Goal: Use online tool/utility: Utilize a website feature to perform a specific function

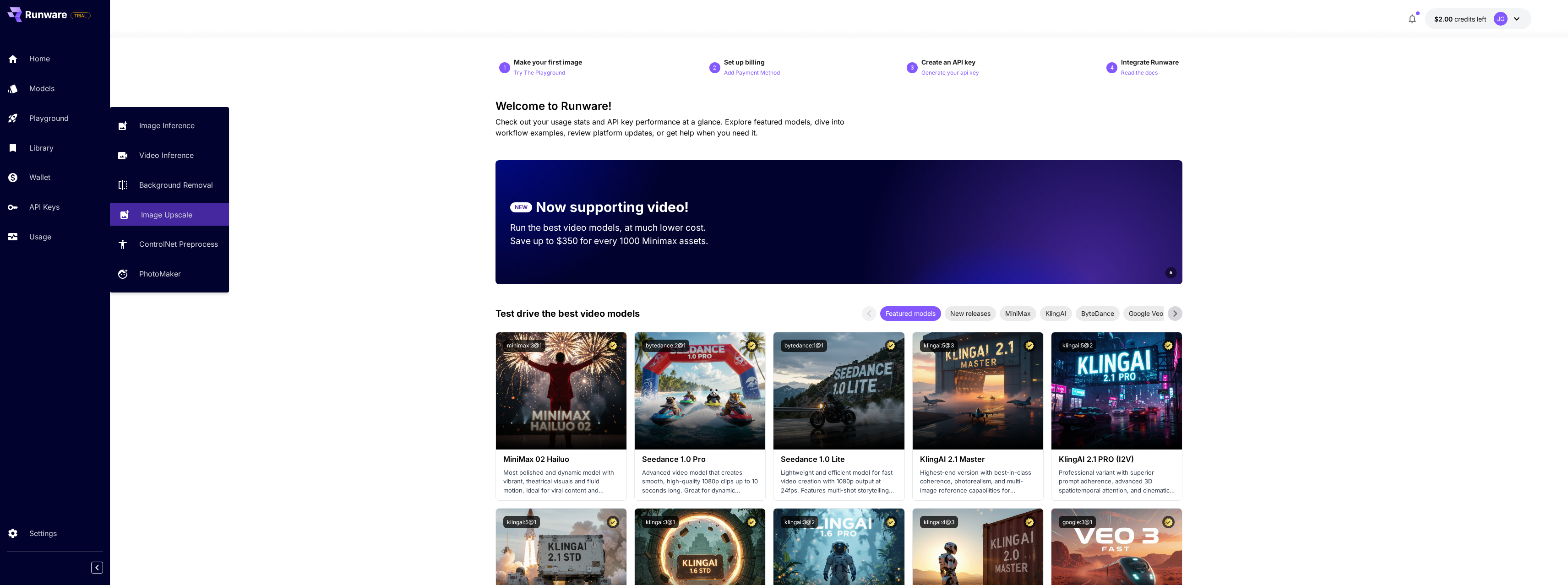
click at [175, 210] on p "Image Upscale" at bounding box center [167, 215] width 51 height 11
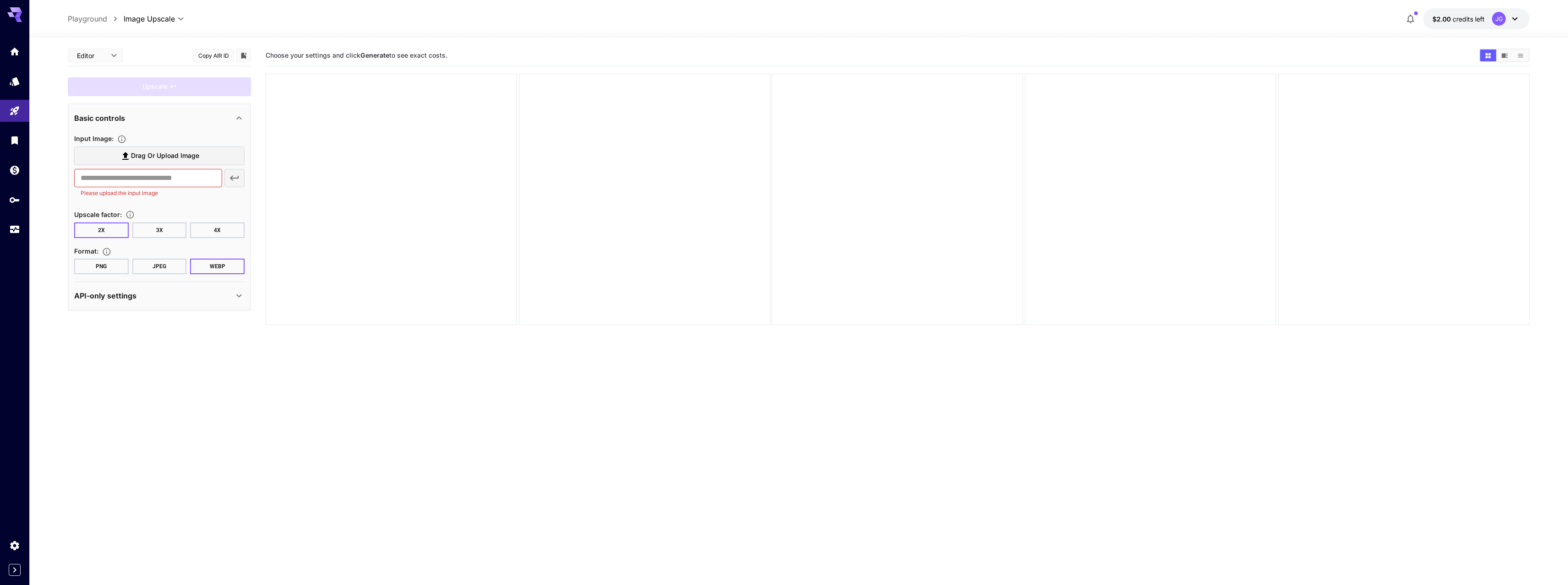
click at [187, 156] on span "Drag or upload image" at bounding box center [165, 156] width 68 height 12
click at [0, 0] on input "Drag or upload image" at bounding box center [0, 0] width 0 height 0
click at [103, 265] on button "2X" at bounding box center [102, 265] width 55 height 16
click at [156, 301] on button "JPEG" at bounding box center [159, 301] width 55 height 16
click at [225, 329] on div "API-only settings" at bounding box center [154, 331] width 159 height 11
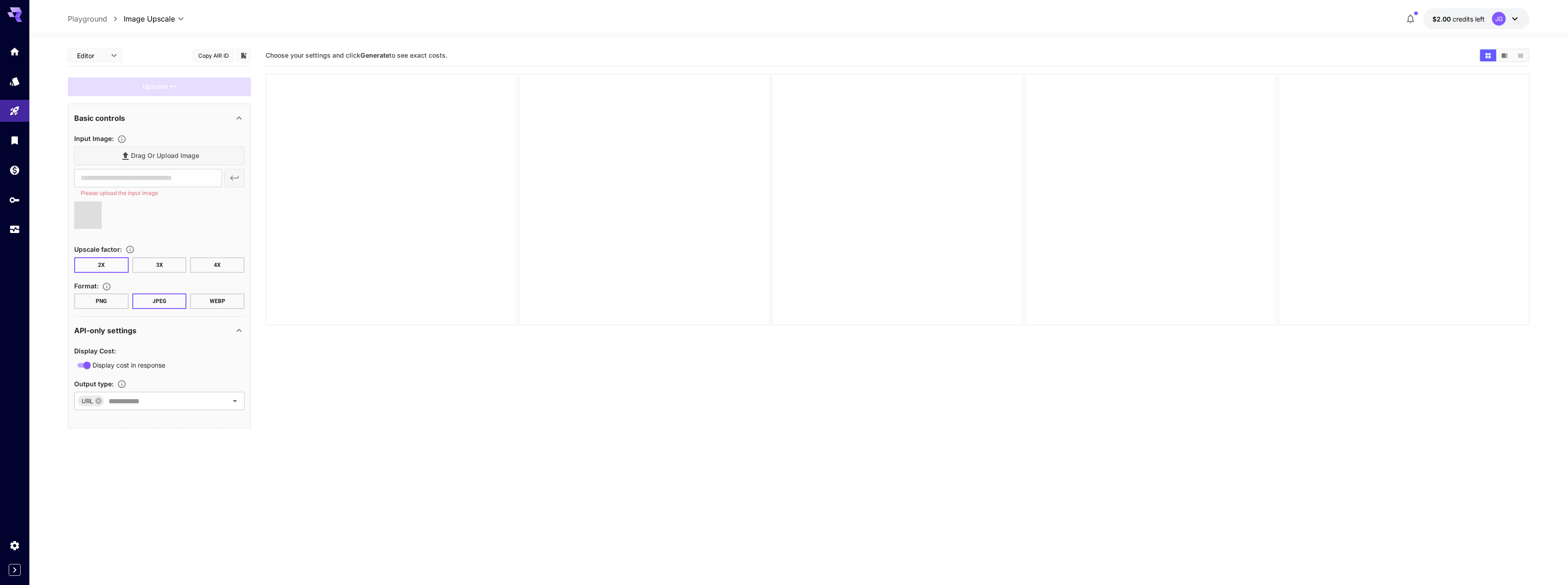
type input "**********"
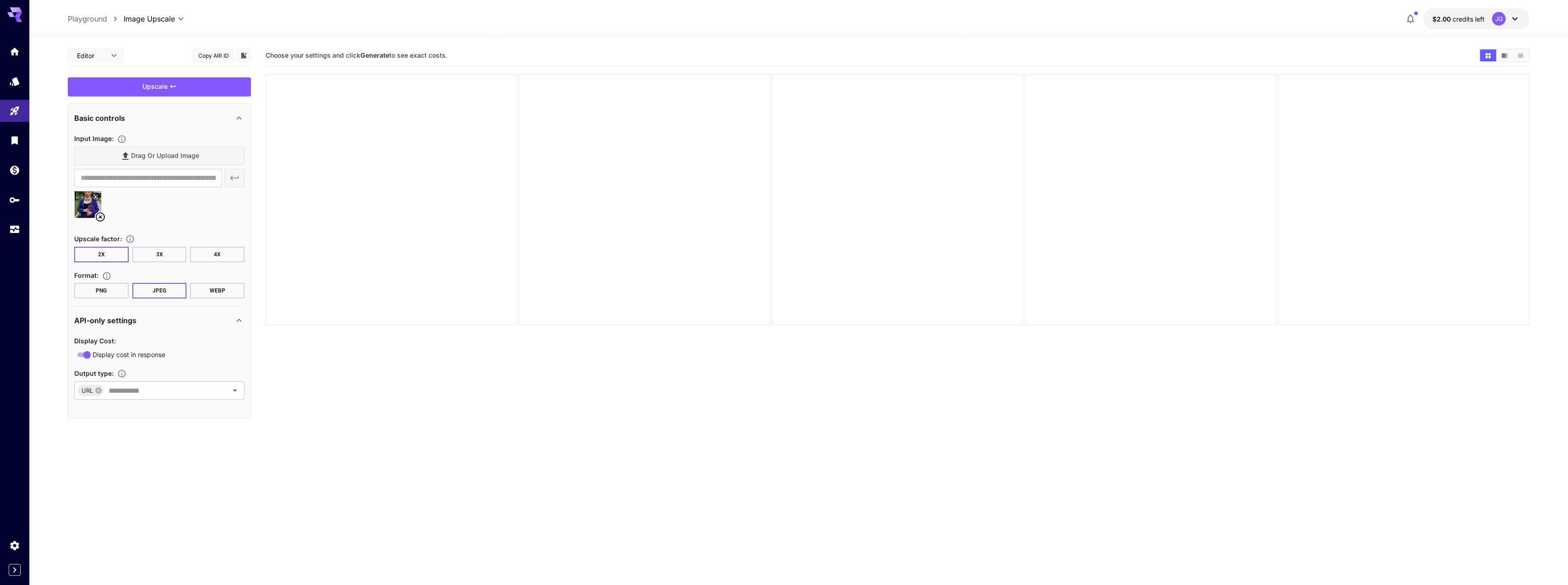
click at [220, 312] on div "API-only settings" at bounding box center [159, 321] width 170 height 22
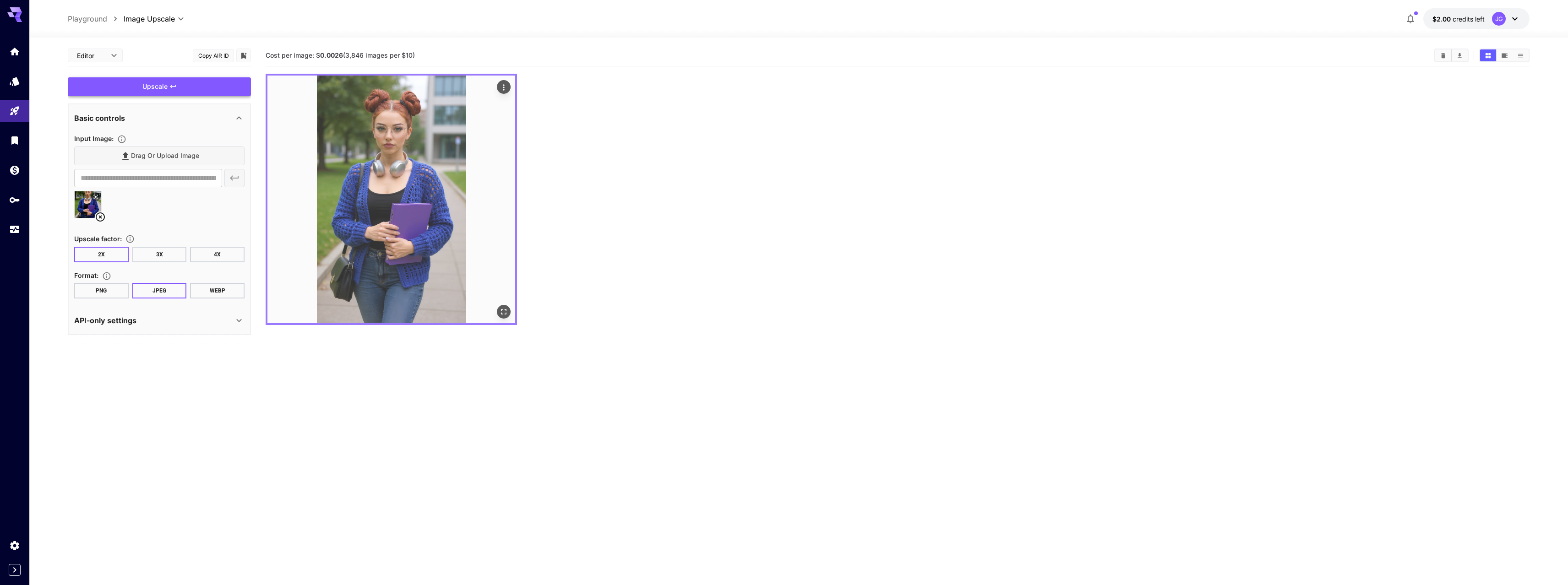
click at [348, 204] on img at bounding box center [391, 199] width 248 height 248
click at [506, 311] on icon "Open in fullscreen" at bounding box center [503, 312] width 9 height 9
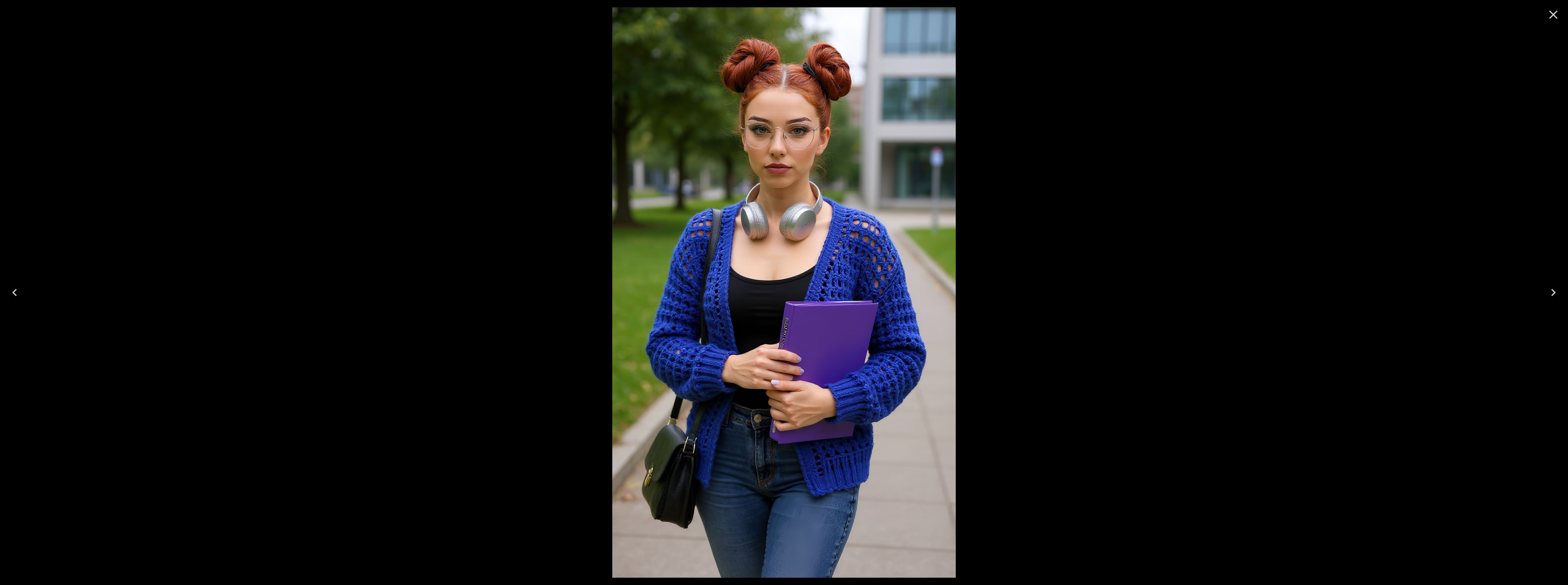
click at [797, 161] on img at bounding box center [784, 292] width 344 height 570
click at [796, 124] on img at bounding box center [784, 292] width 344 height 570
drag, startPoint x: 801, startPoint y: 187, endPoint x: 803, endPoint y: 60, distance: 127.0
click at [803, 60] on img at bounding box center [784, 292] width 344 height 570
click at [1552, 18] on icon "Close" at bounding box center [1553, 15] width 15 height 15
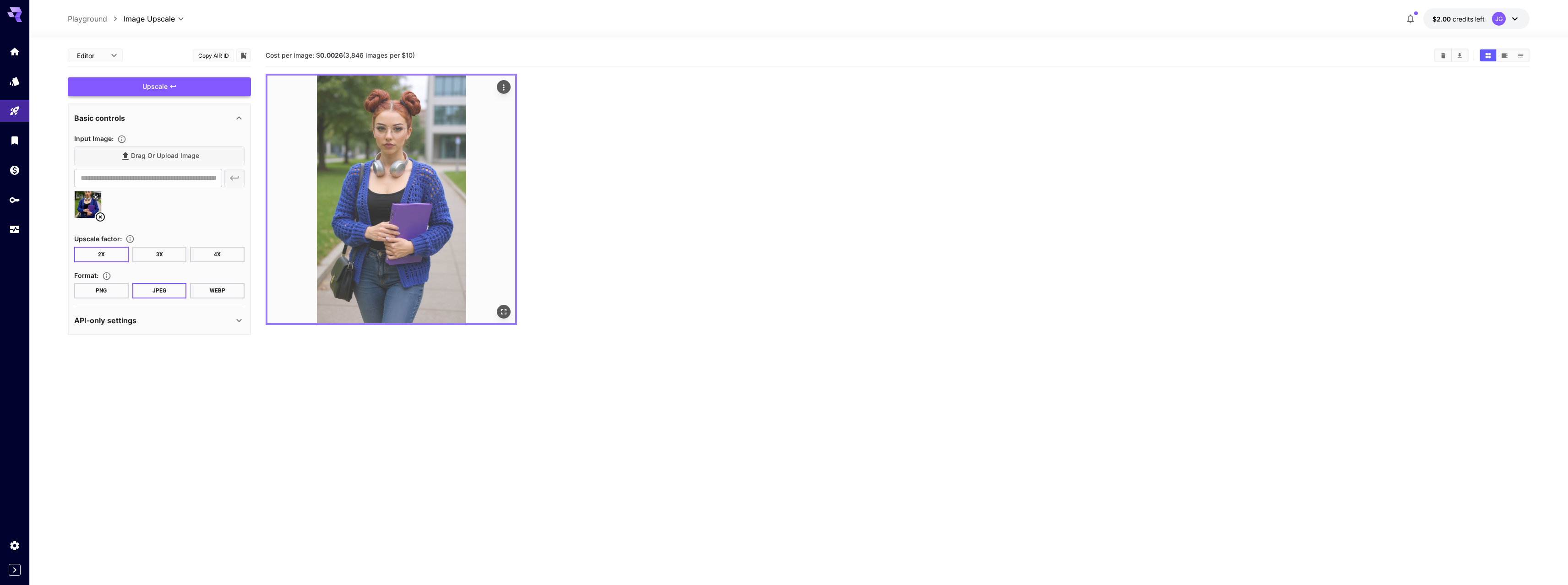
click at [506, 86] on icon "Actions" at bounding box center [503, 87] width 9 height 9
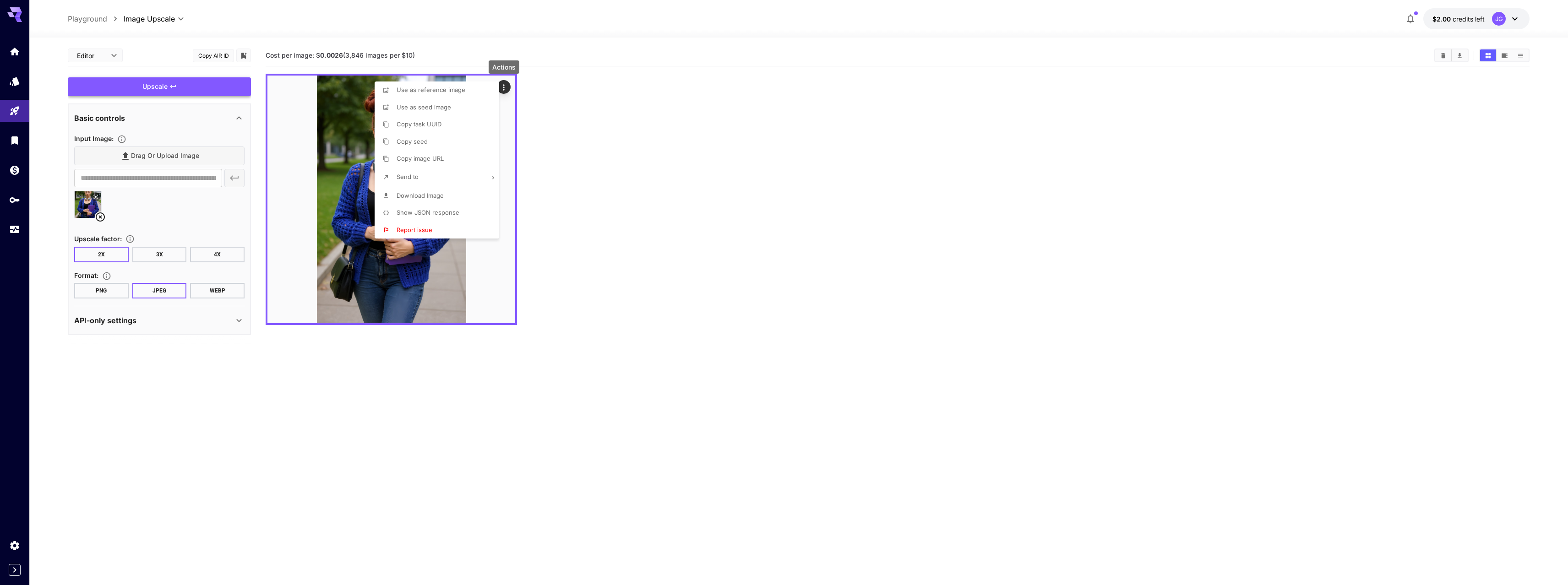
click at [426, 197] on span "Download Image" at bounding box center [420, 195] width 47 height 7
click at [346, 380] on div at bounding box center [784, 292] width 1568 height 585
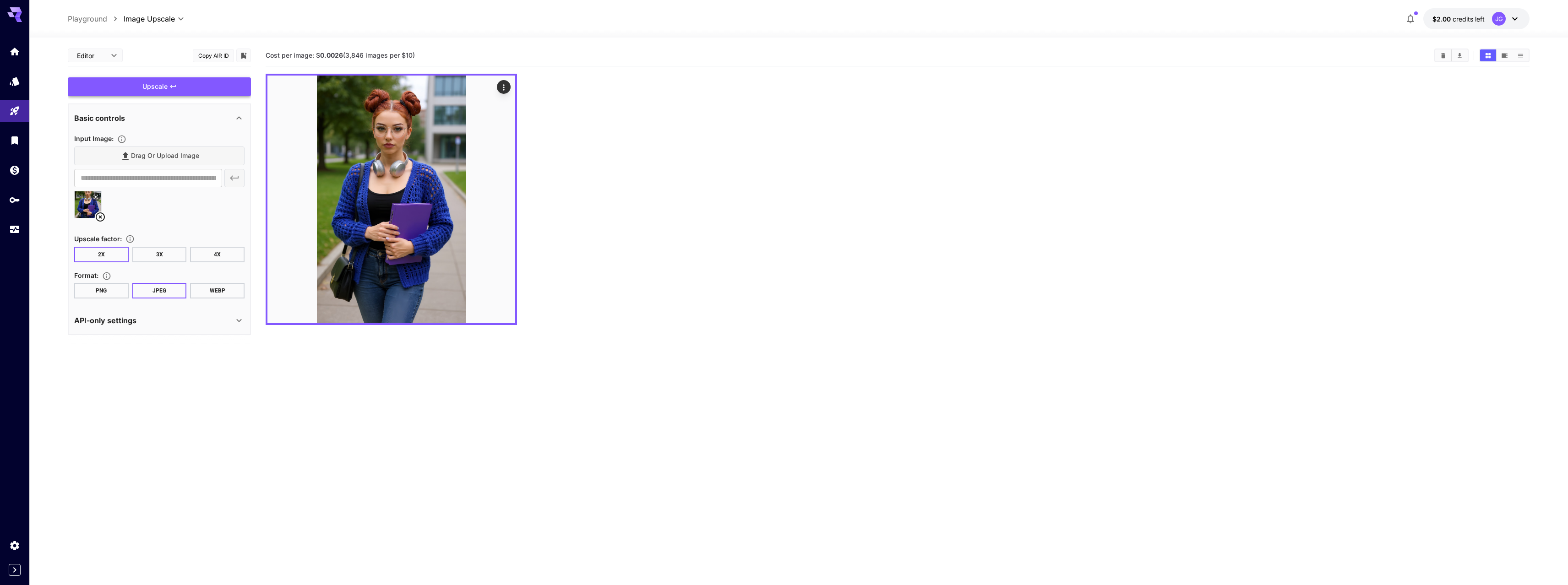
click at [162, 253] on button "3X" at bounding box center [159, 255] width 55 height 16
click at [115, 289] on button "PNG" at bounding box center [102, 291] width 55 height 16
click at [184, 84] on div "Upscale" at bounding box center [159, 86] width 183 height 19
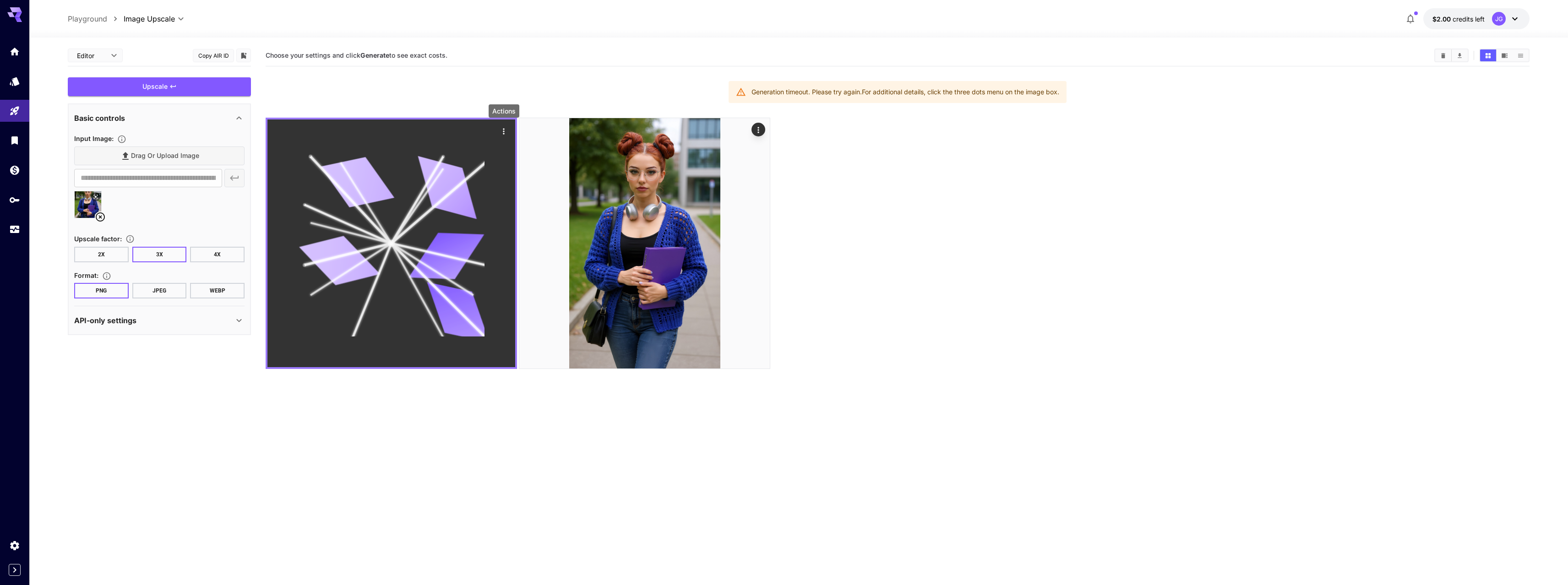
click at [502, 129] on icon "Actions" at bounding box center [503, 131] width 9 height 9
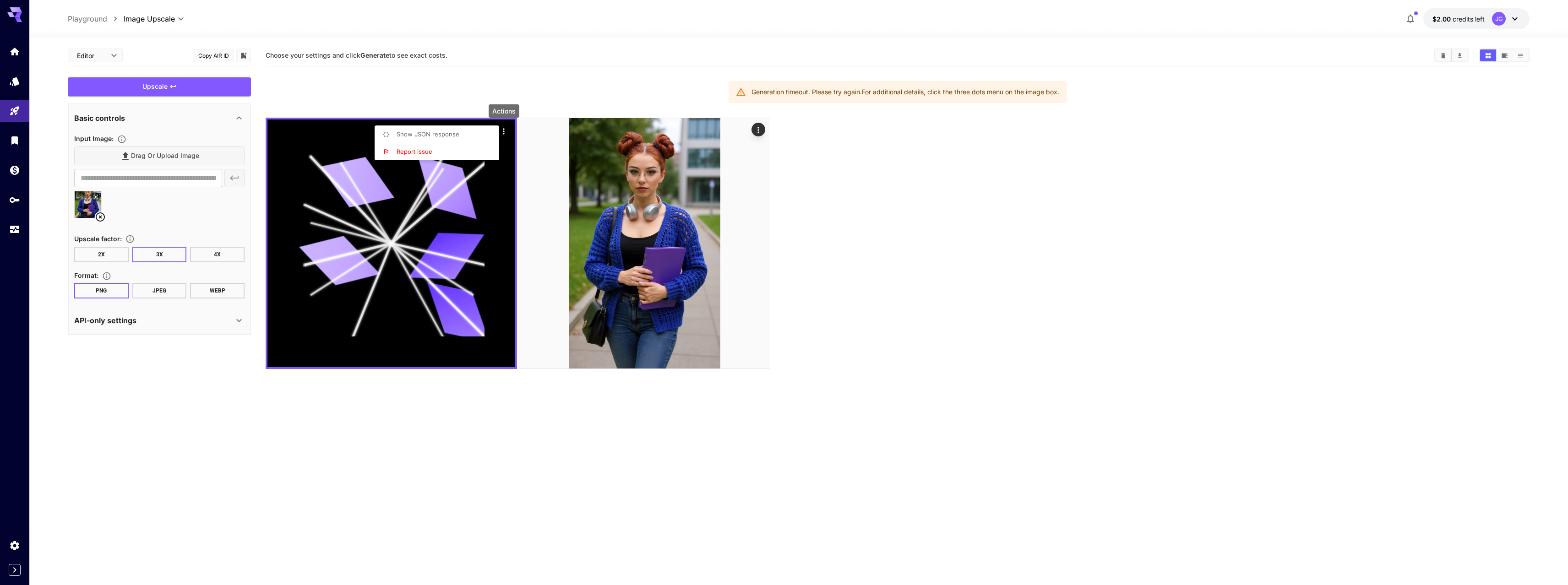
click at [457, 132] on span "Show JSON response" at bounding box center [428, 134] width 63 height 7
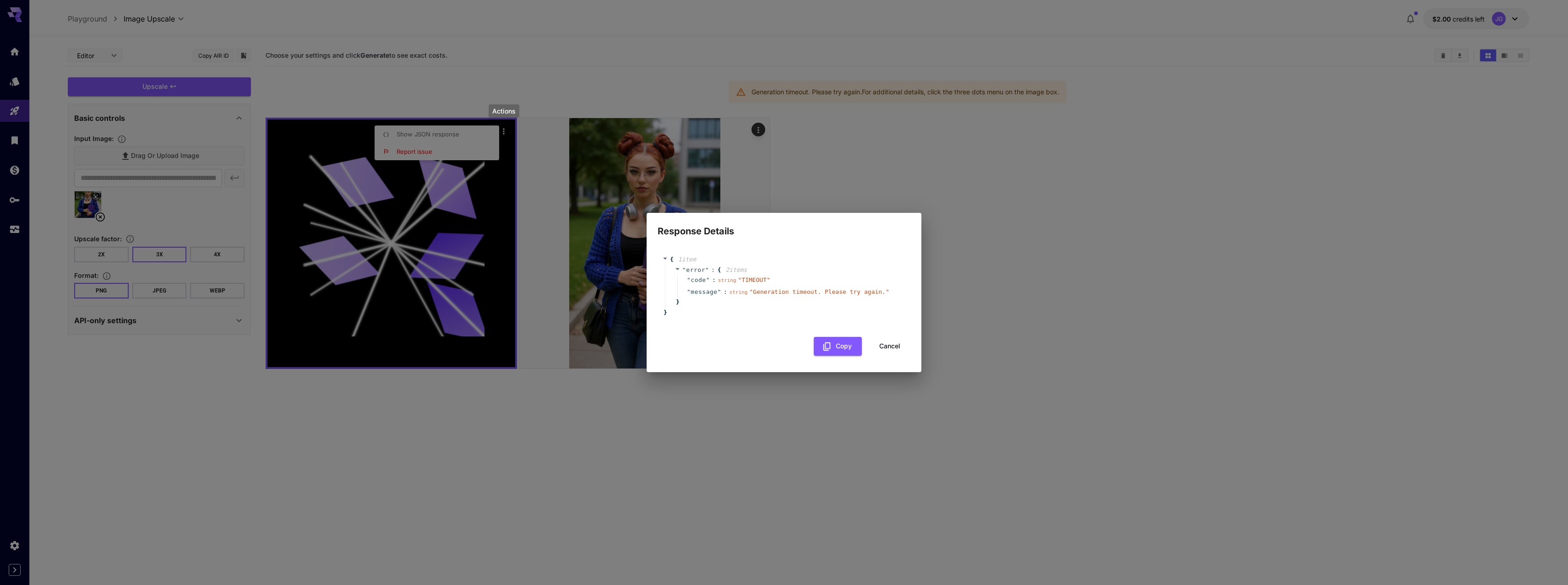
click at [894, 349] on button "Cancel" at bounding box center [890, 346] width 41 height 19
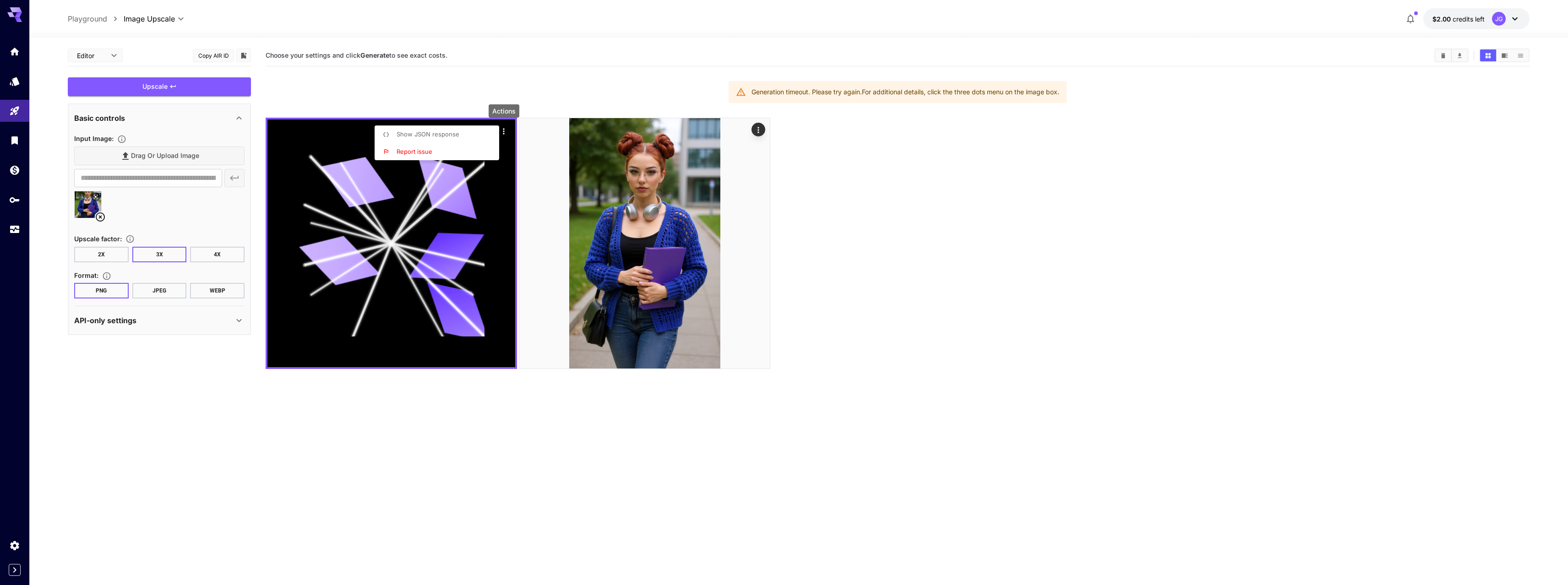
click at [148, 80] on div at bounding box center [784, 292] width 1568 height 585
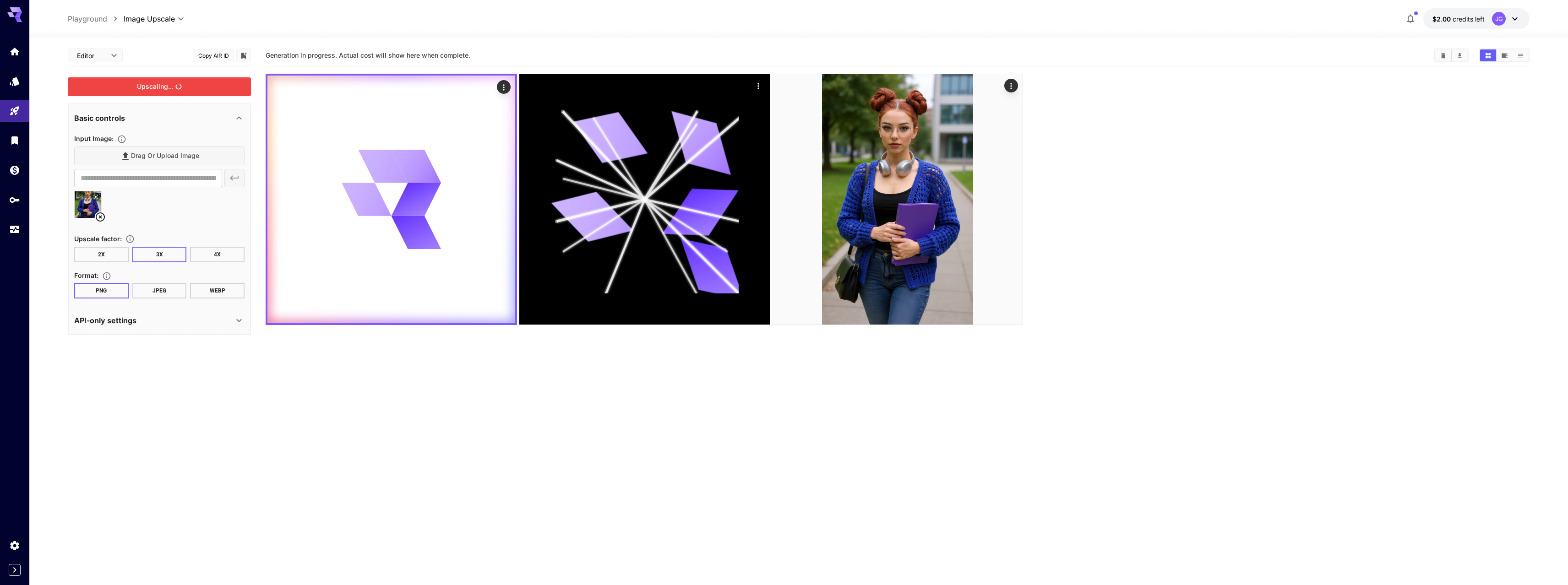
click at [153, 91] on div "Upscaling..." at bounding box center [159, 86] width 183 height 19
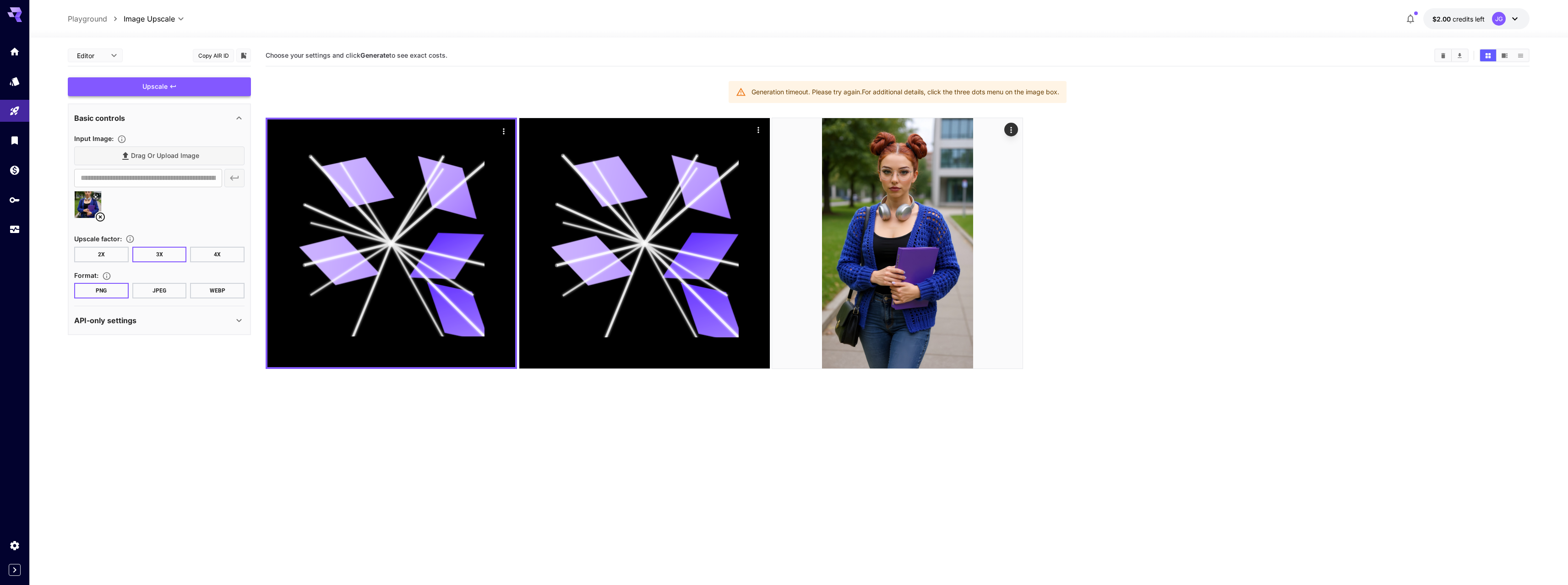
click at [160, 86] on div "Upscale" at bounding box center [159, 86] width 183 height 19
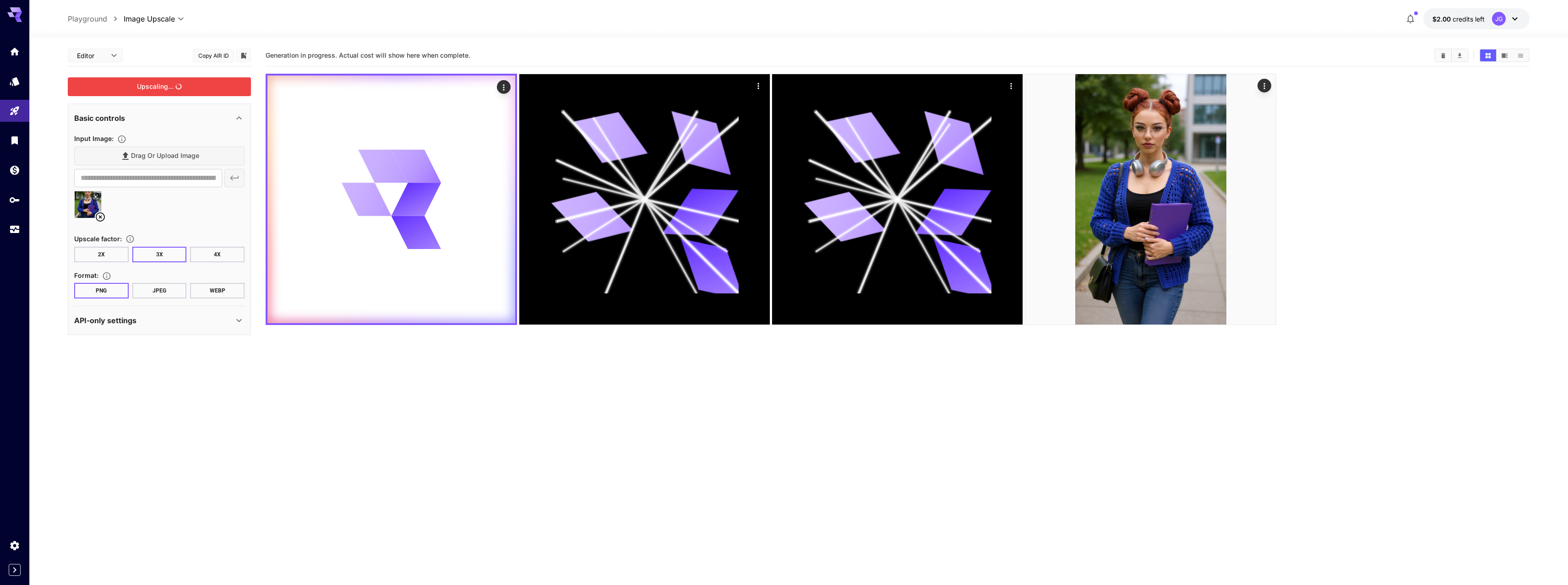
click at [1405, 16] on icon "button" at bounding box center [1410, 19] width 11 height 11
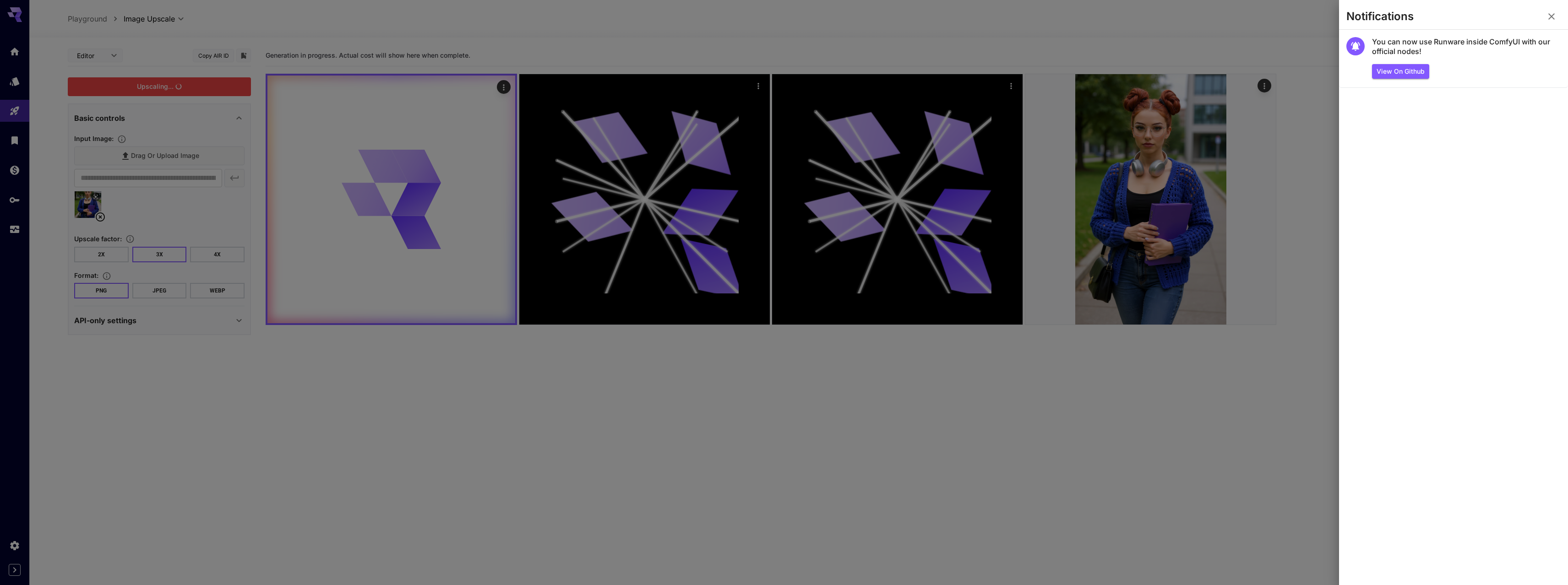
click at [1302, 30] on div at bounding box center [784, 292] width 1568 height 585
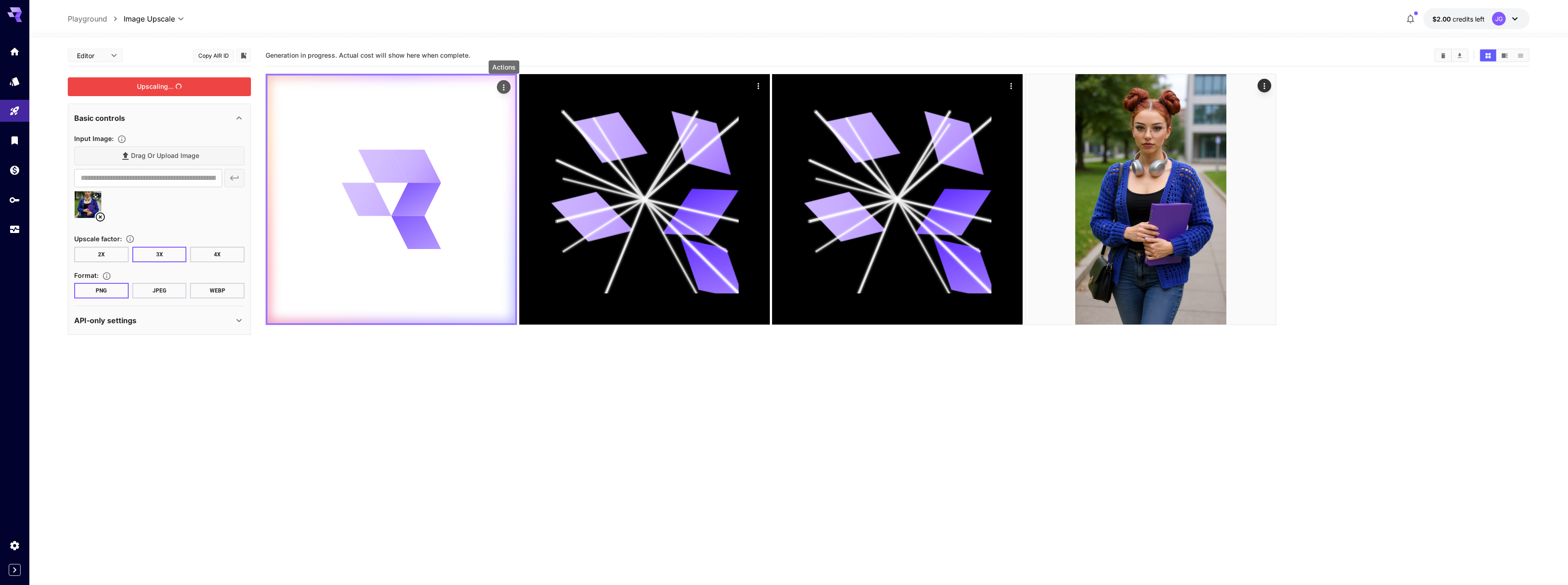
click at [502, 90] on icon "Actions" at bounding box center [503, 87] width 9 height 9
click at [488, 413] on div at bounding box center [784, 292] width 1568 height 585
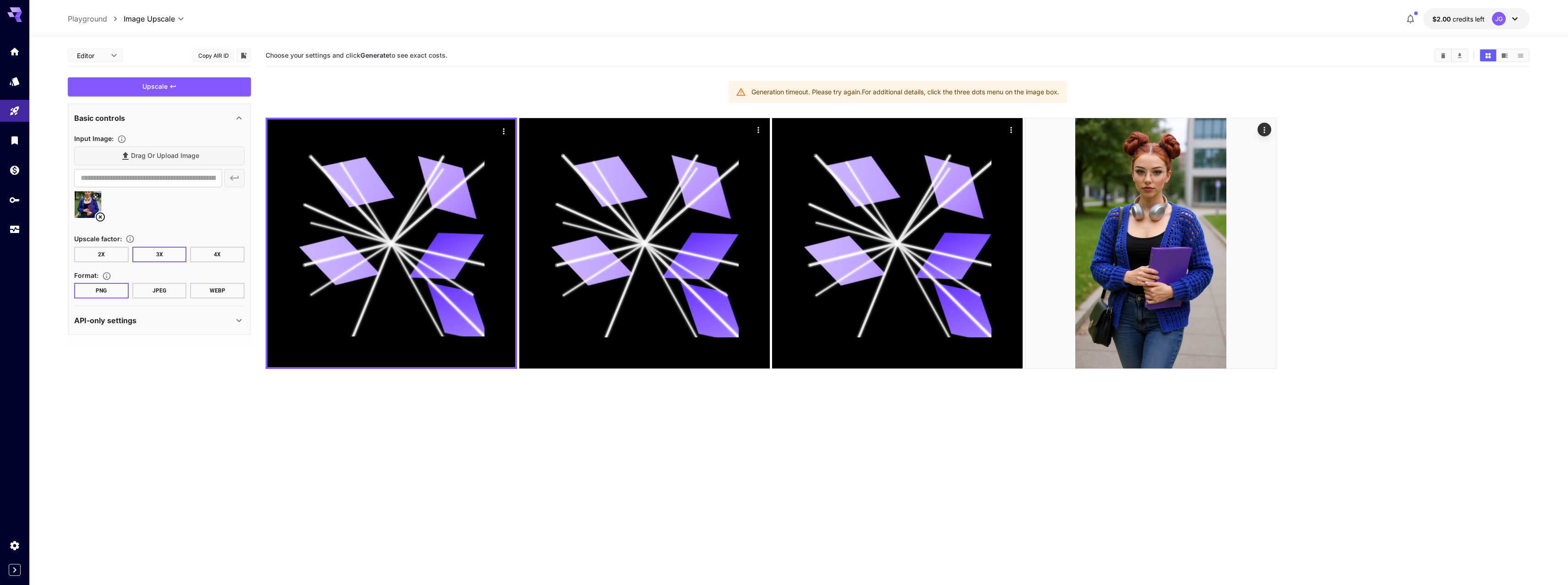
click at [104, 250] on button "2X" at bounding box center [102, 255] width 55 height 16
click at [144, 91] on div "Upscale" at bounding box center [159, 86] width 183 height 19
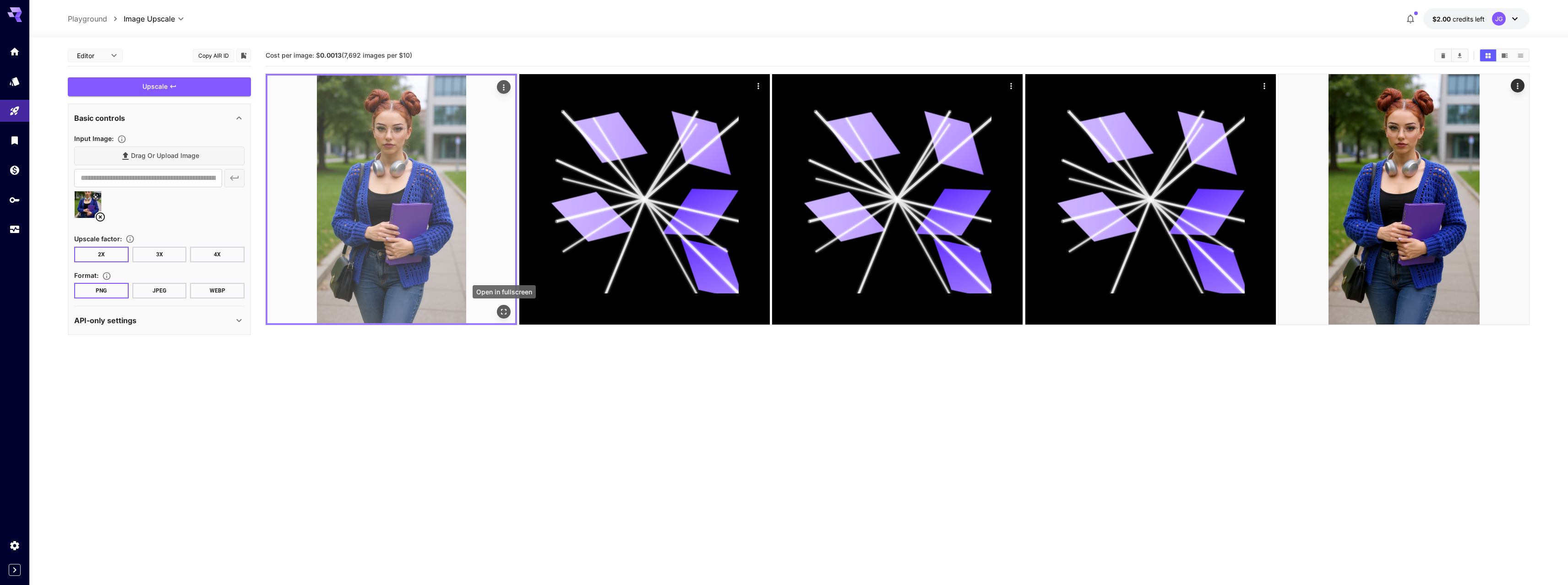
click at [502, 312] on icon "Open in fullscreen" at bounding box center [503, 312] width 9 height 9
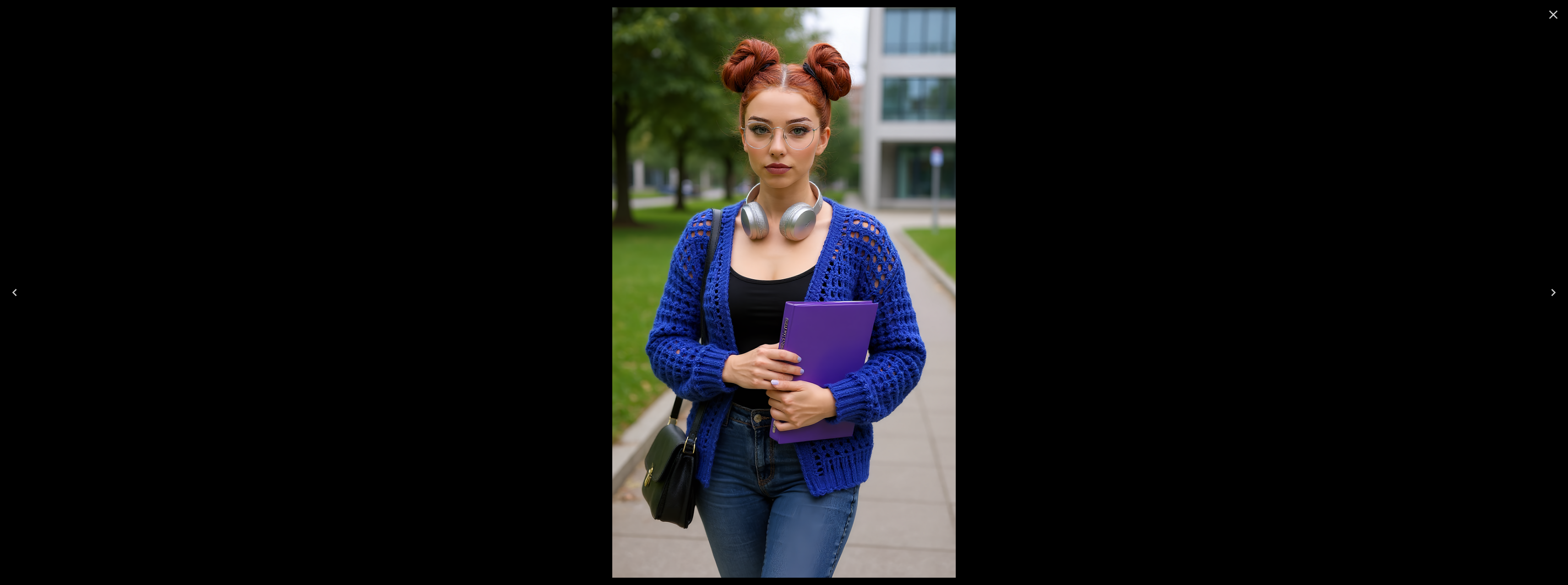
click at [1547, 13] on icon "Close" at bounding box center [1553, 15] width 15 height 15
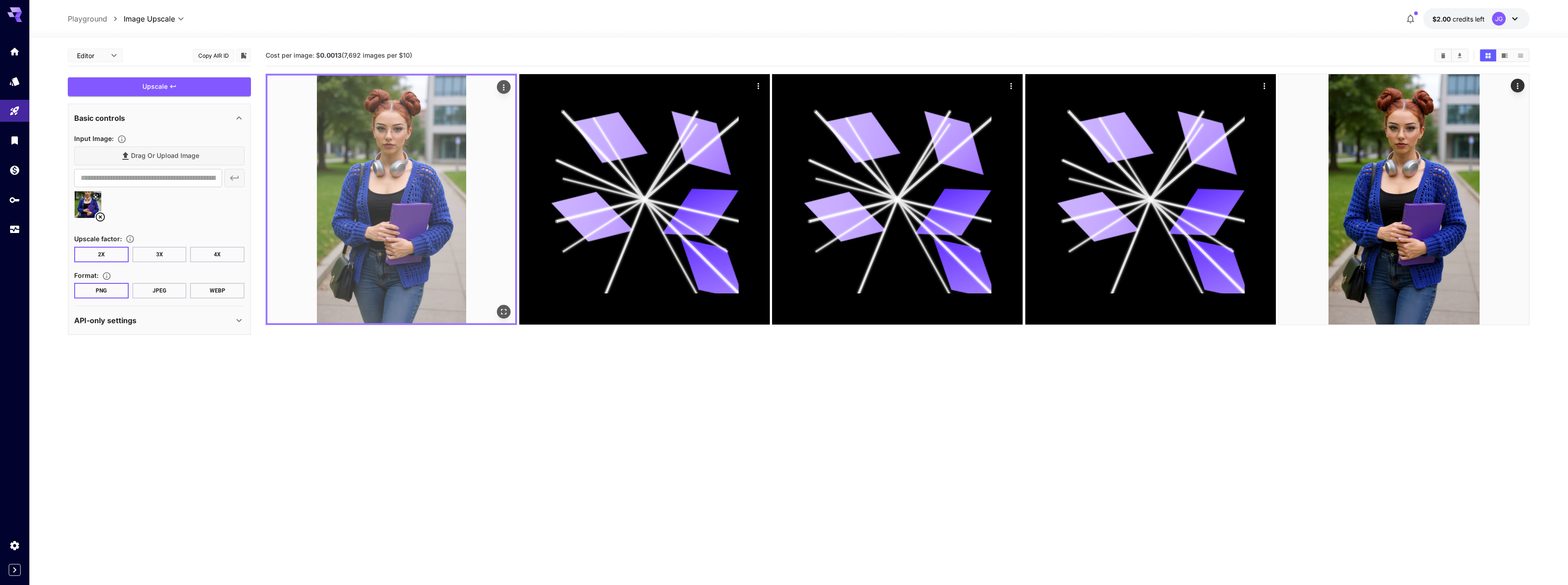
click at [501, 84] on icon "Actions" at bounding box center [503, 87] width 9 height 9
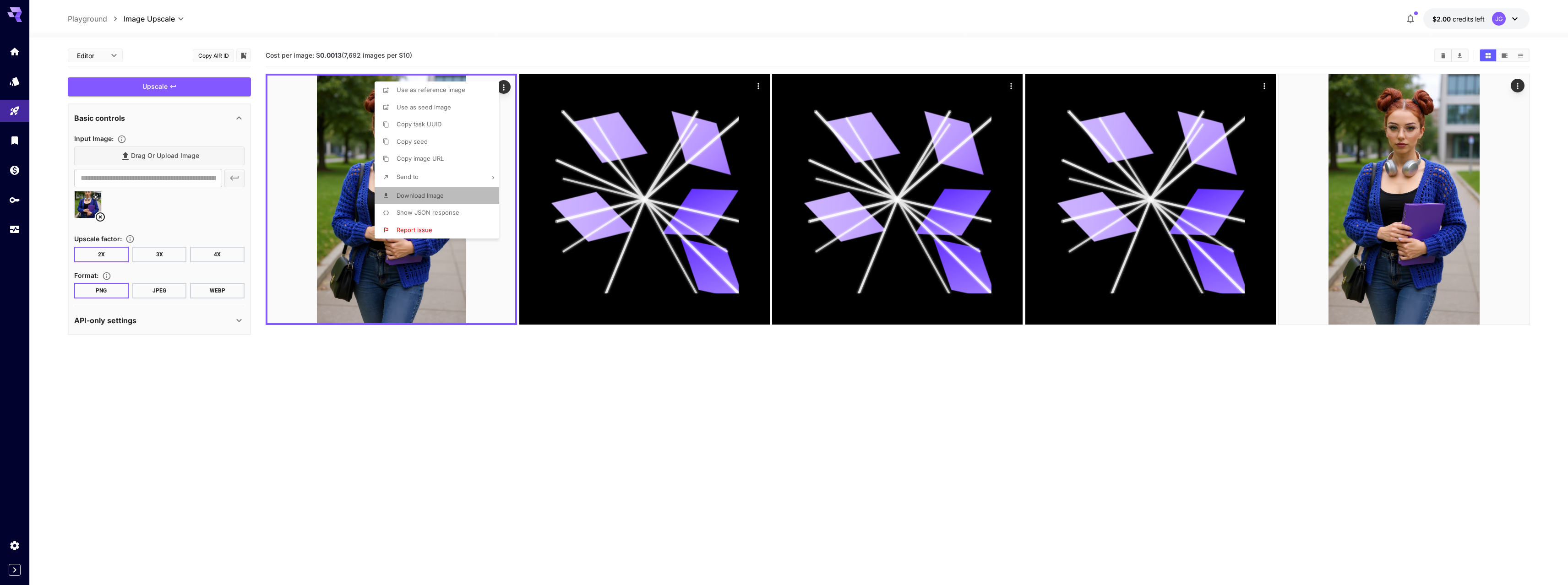
click at [428, 198] on span "Download Image" at bounding box center [420, 195] width 47 height 7
